Goal: Transaction & Acquisition: Book appointment/travel/reservation

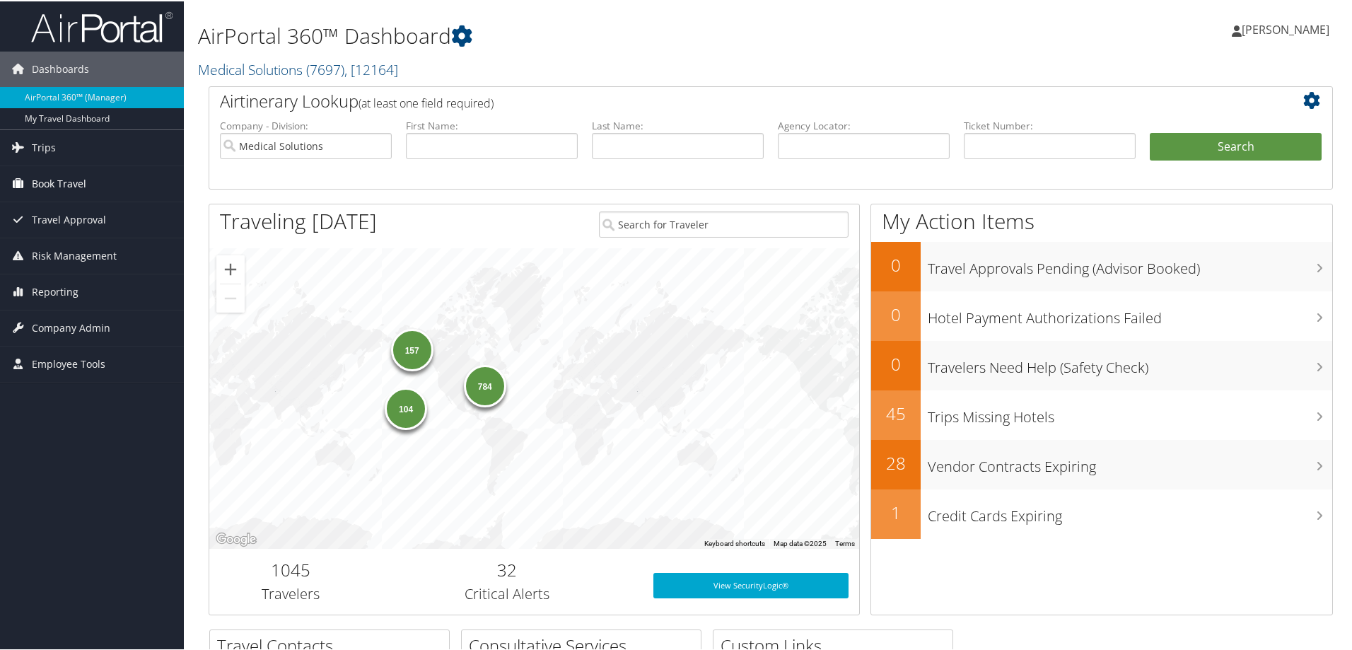
click at [62, 183] on span "Book Travel" at bounding box center [59, 182] width 54 height 35
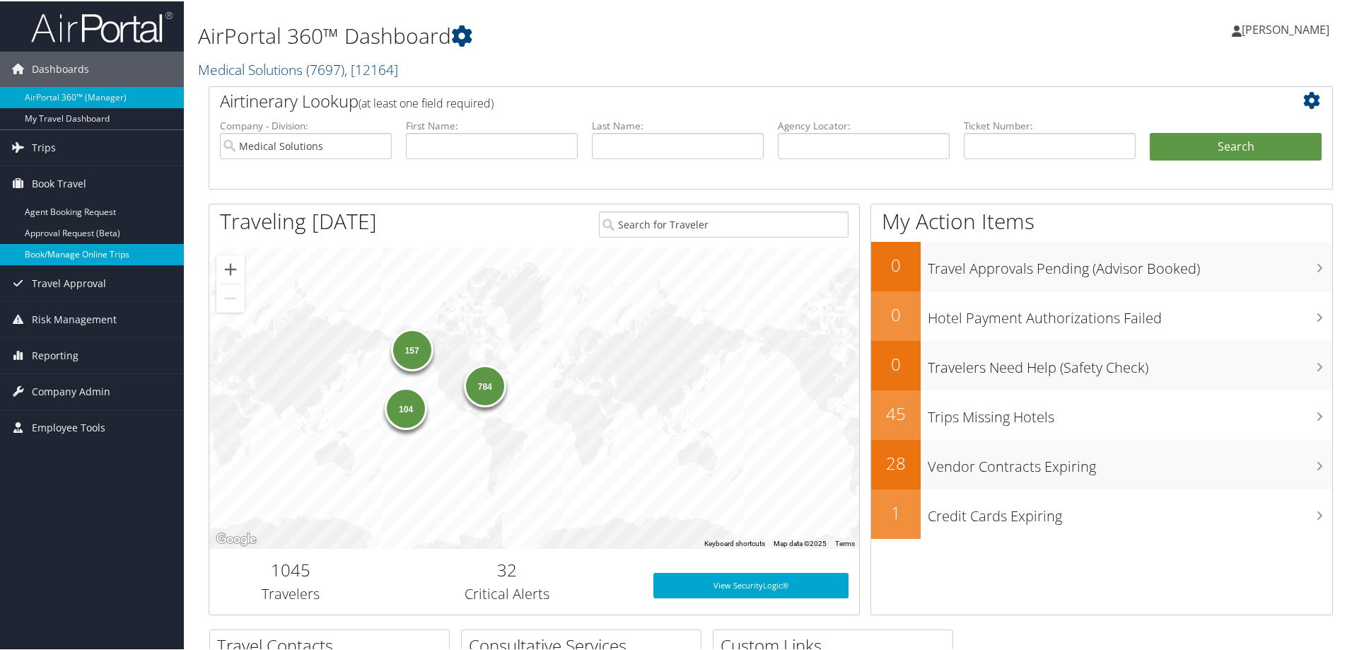
click at [50, 248] on link "Book/Manage Online Trips" at bounding box center [92, 253] width 184 height 21
